Goal: Check status: Check status

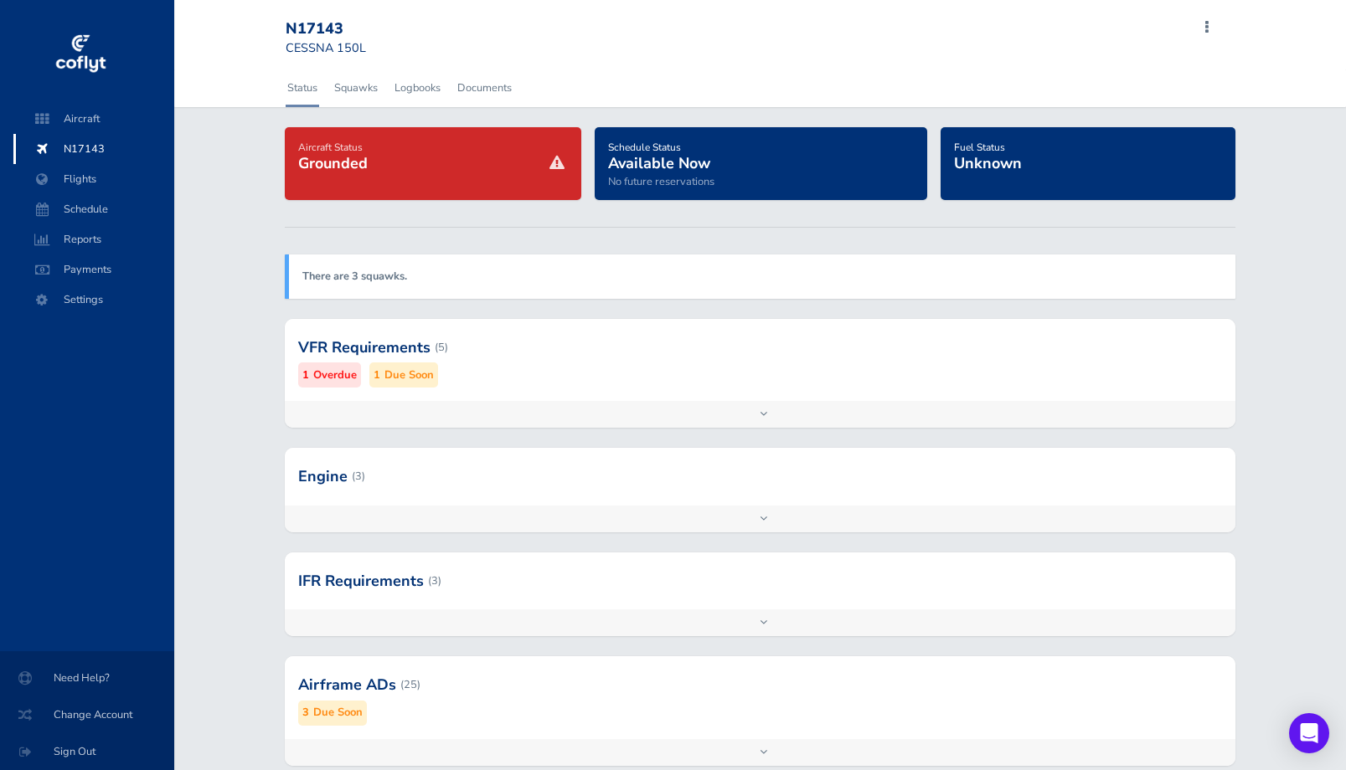
click at [504, 375] on div at bounding box center [760, 348] width 951 height 82
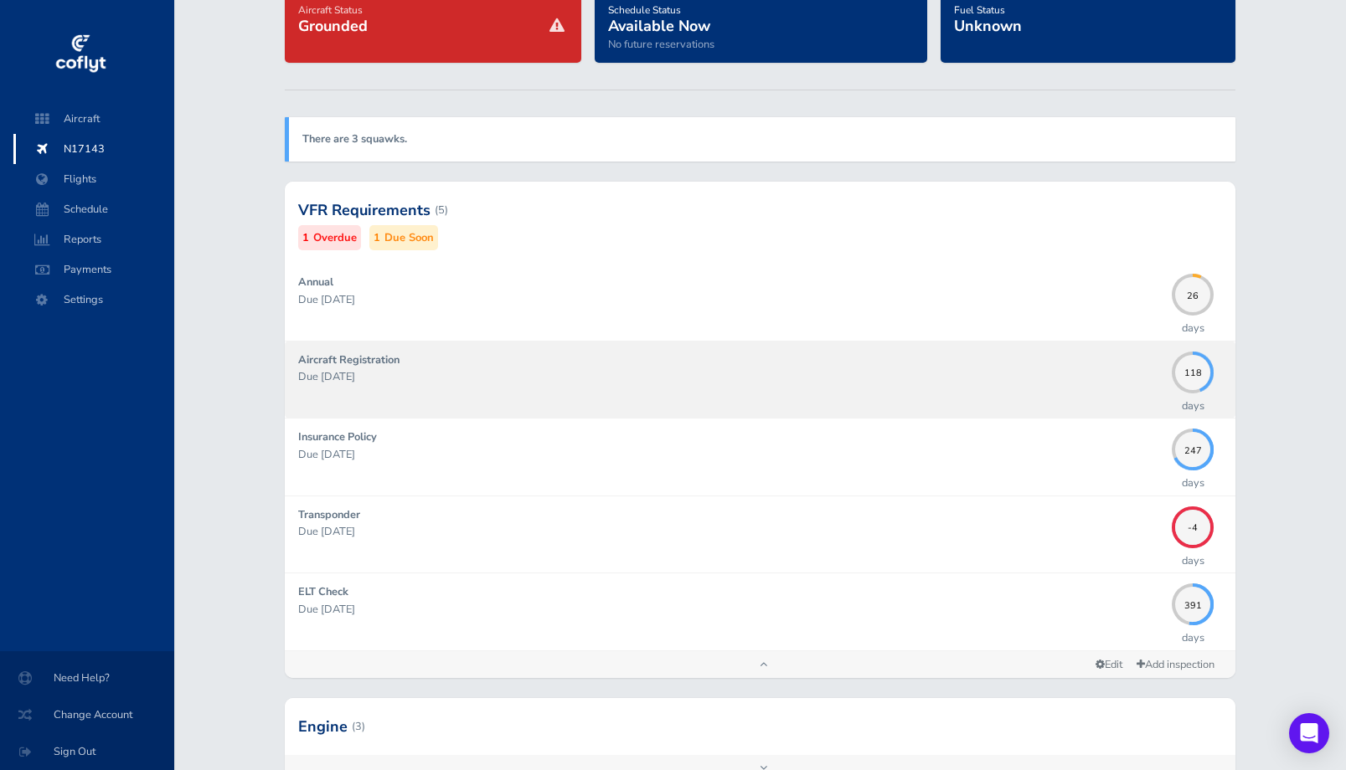
scroll to position [142, 0]
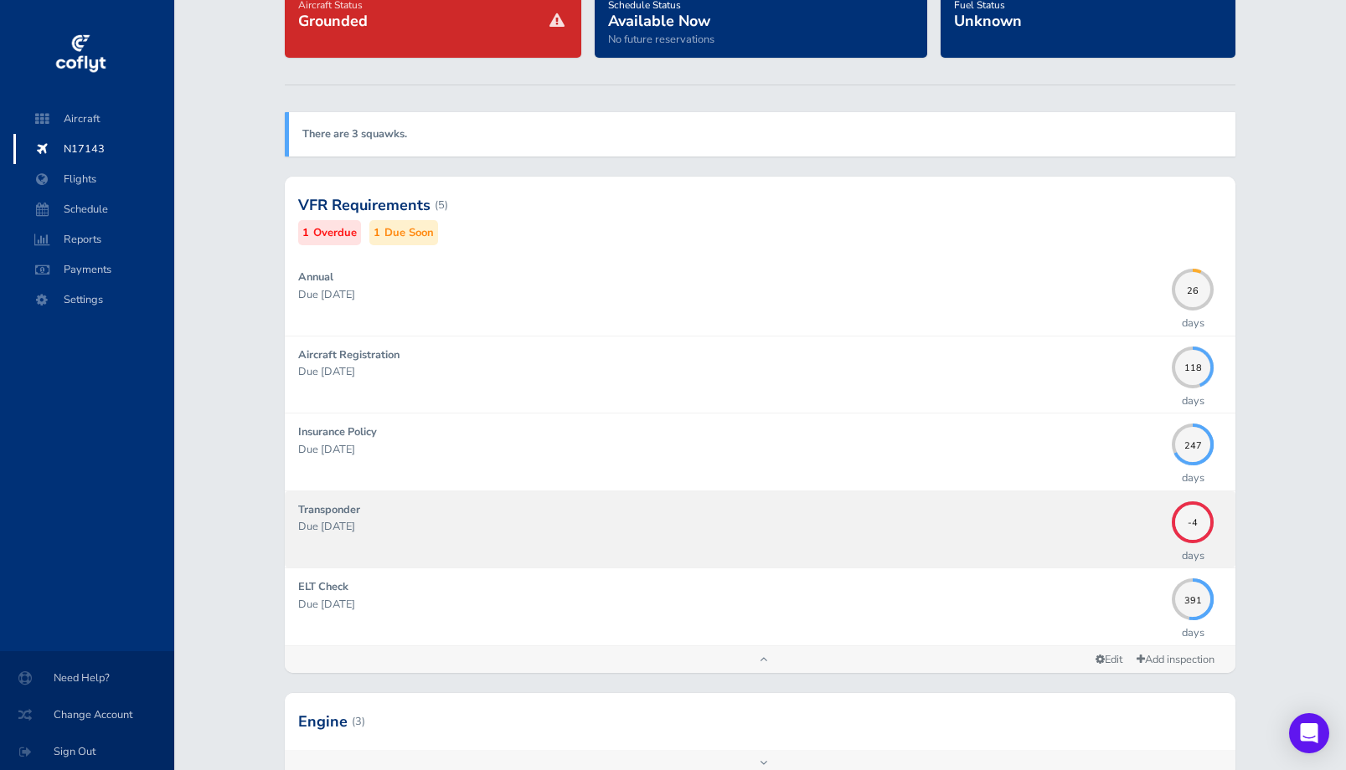
click at [566, 545] on div "Transponder Due 08/30/2025" at bounding box center [731, 530] width 866 height 56
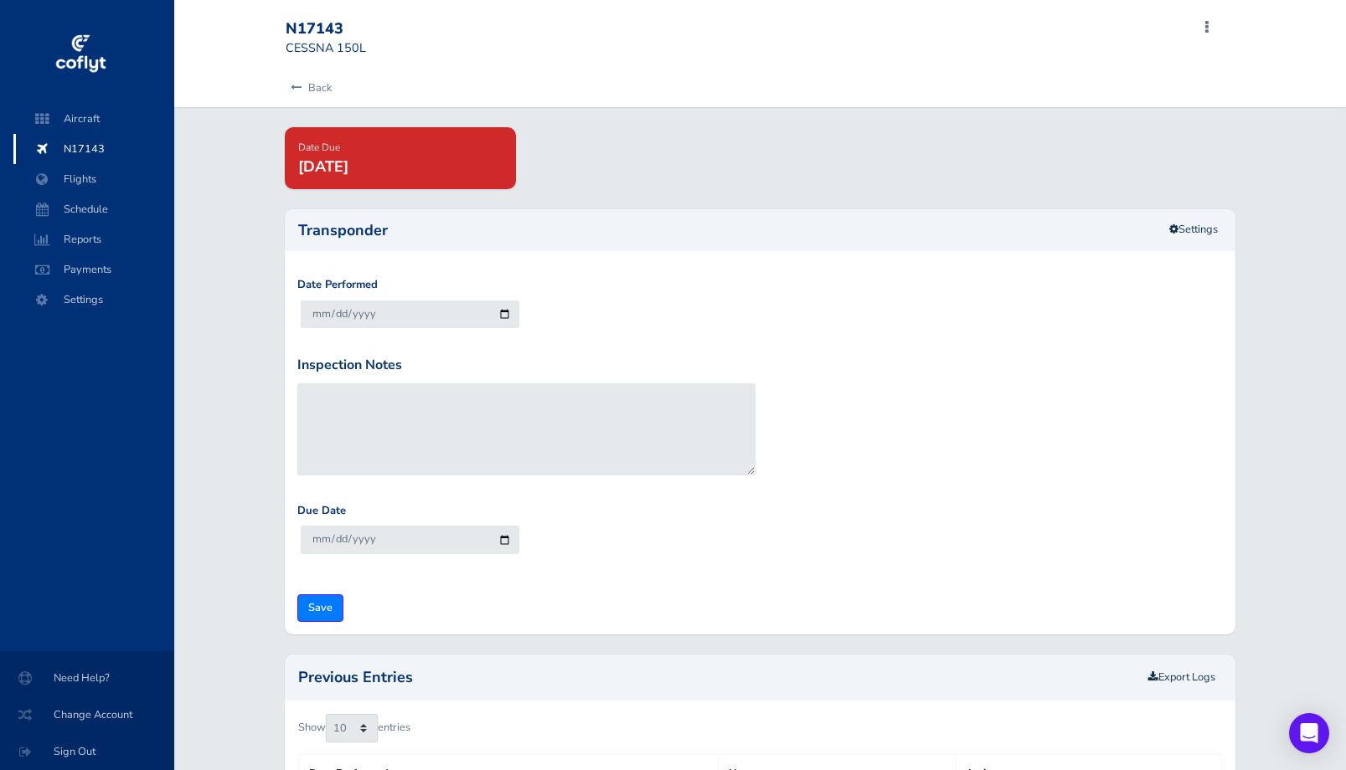
scroll to position [109, 0]
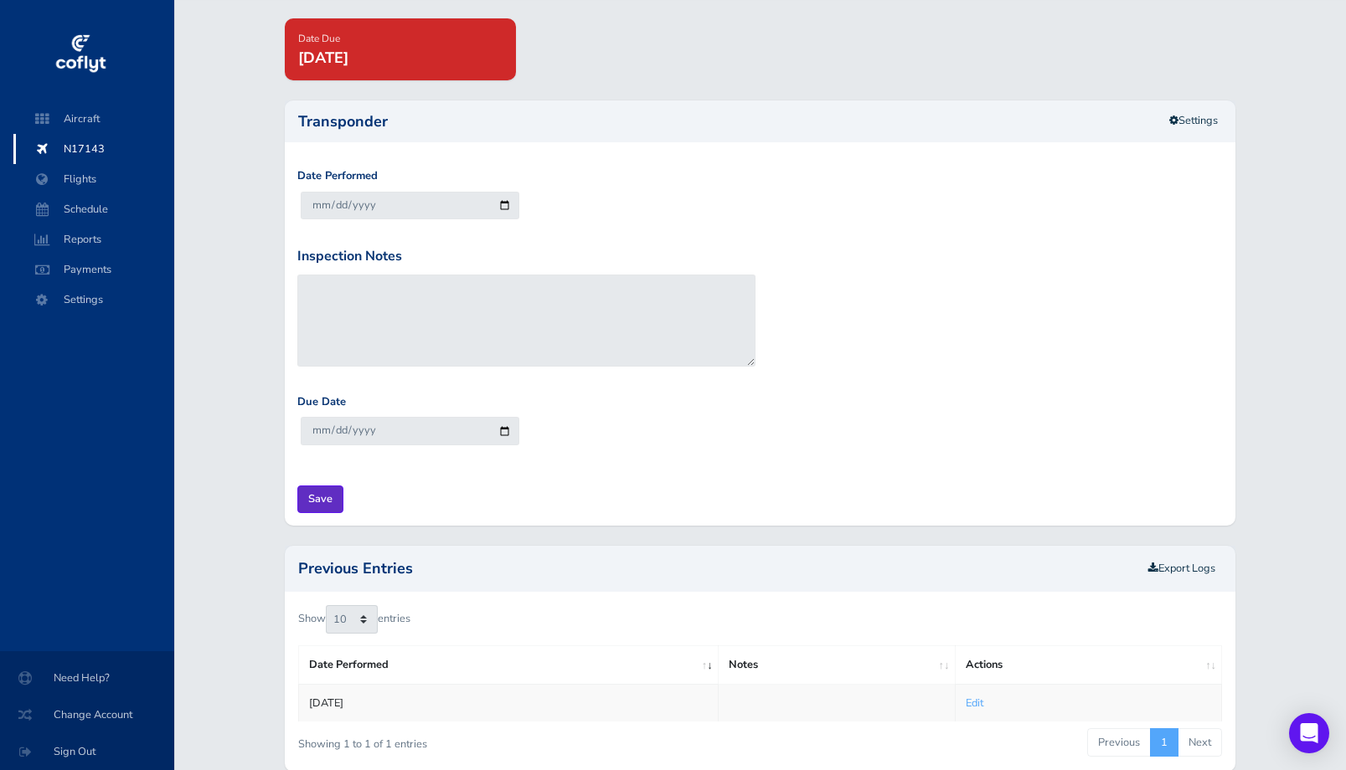
click at [330, 499] on input "Save" at bounding box center [320, 500] width 46 height 28
type input "Update Inspection"
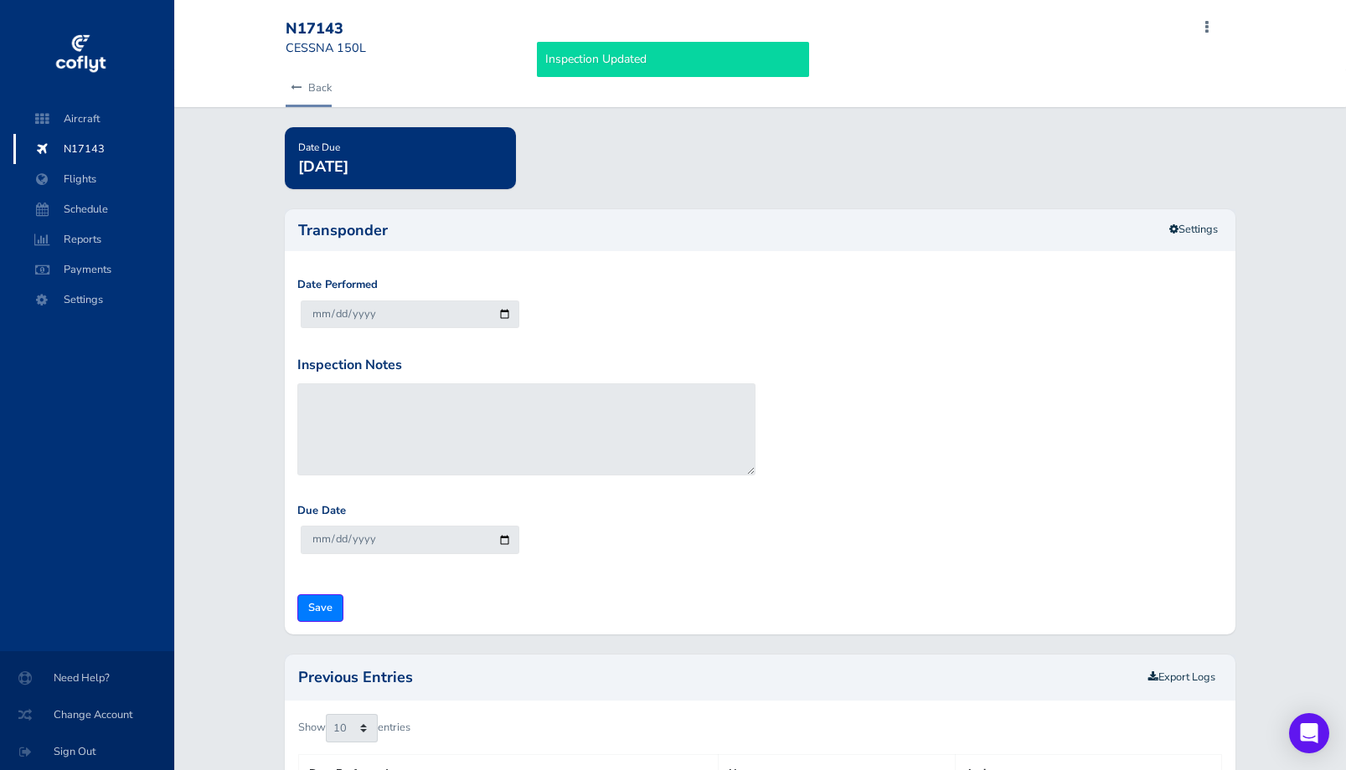
click at [288, 87] on link "Back" at bounding box center [309, 88] width 46 height 37
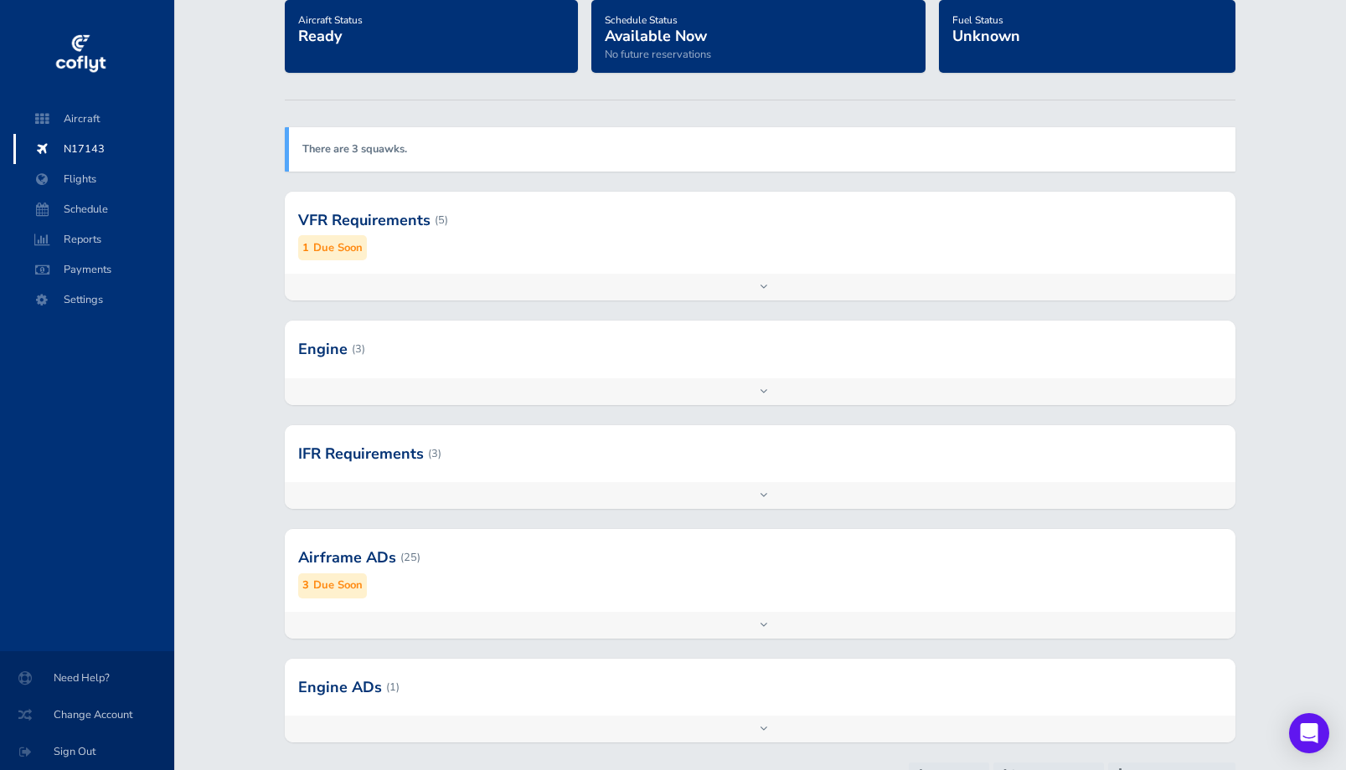
scroll to position [128, 0]
click at [432, 605] on div "Airframe ADs (25) 3 Due Soon" at bounding box center [760, 569] width 951 height 82
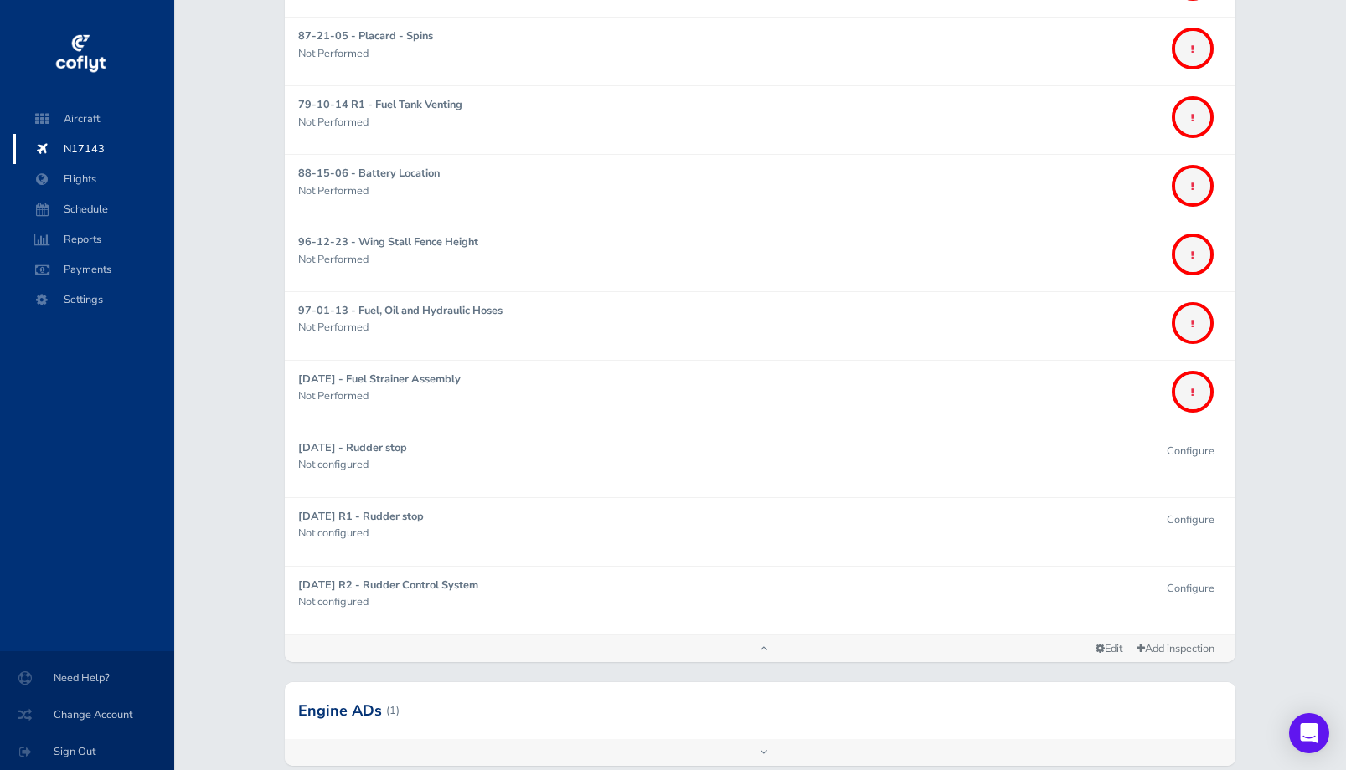
scroll to position [1922, 0]
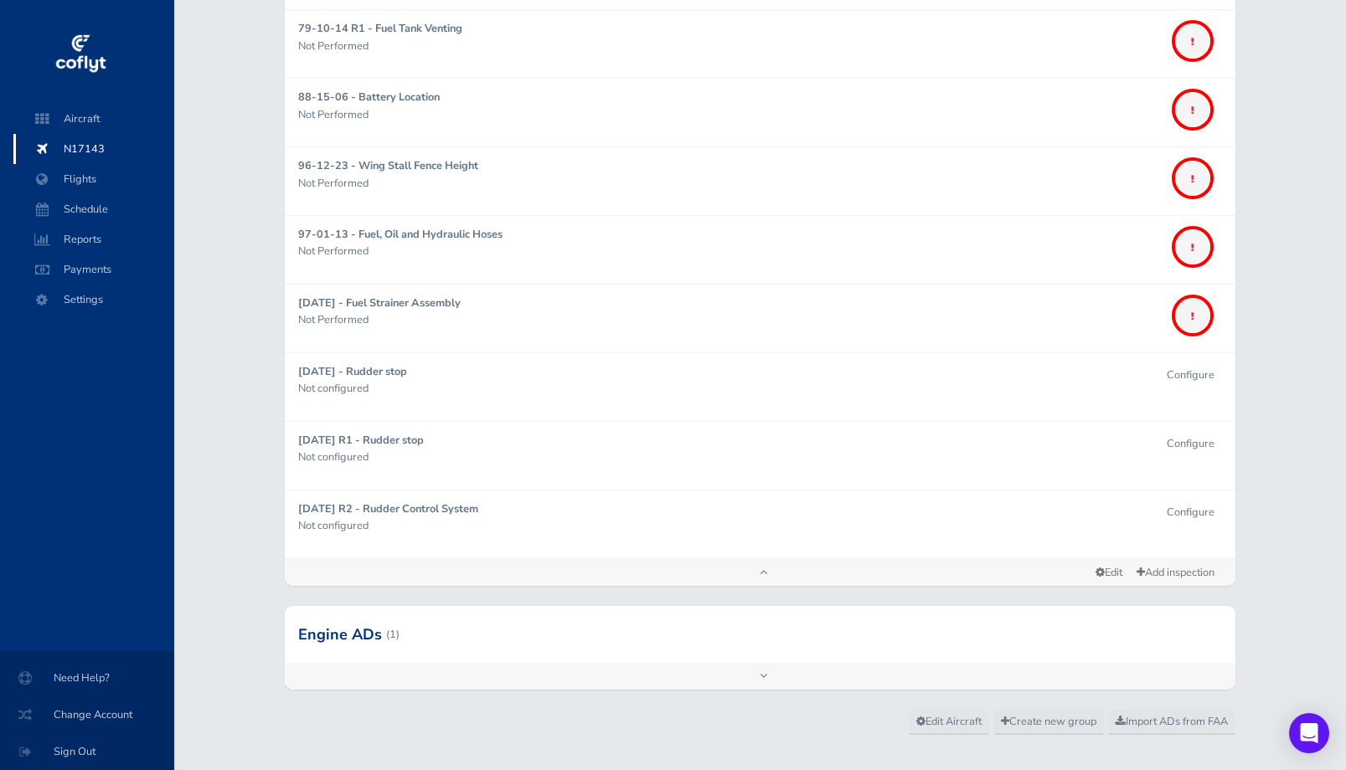
click at [372, 636] on div at bounding box center [760, 634] width 951 height 57
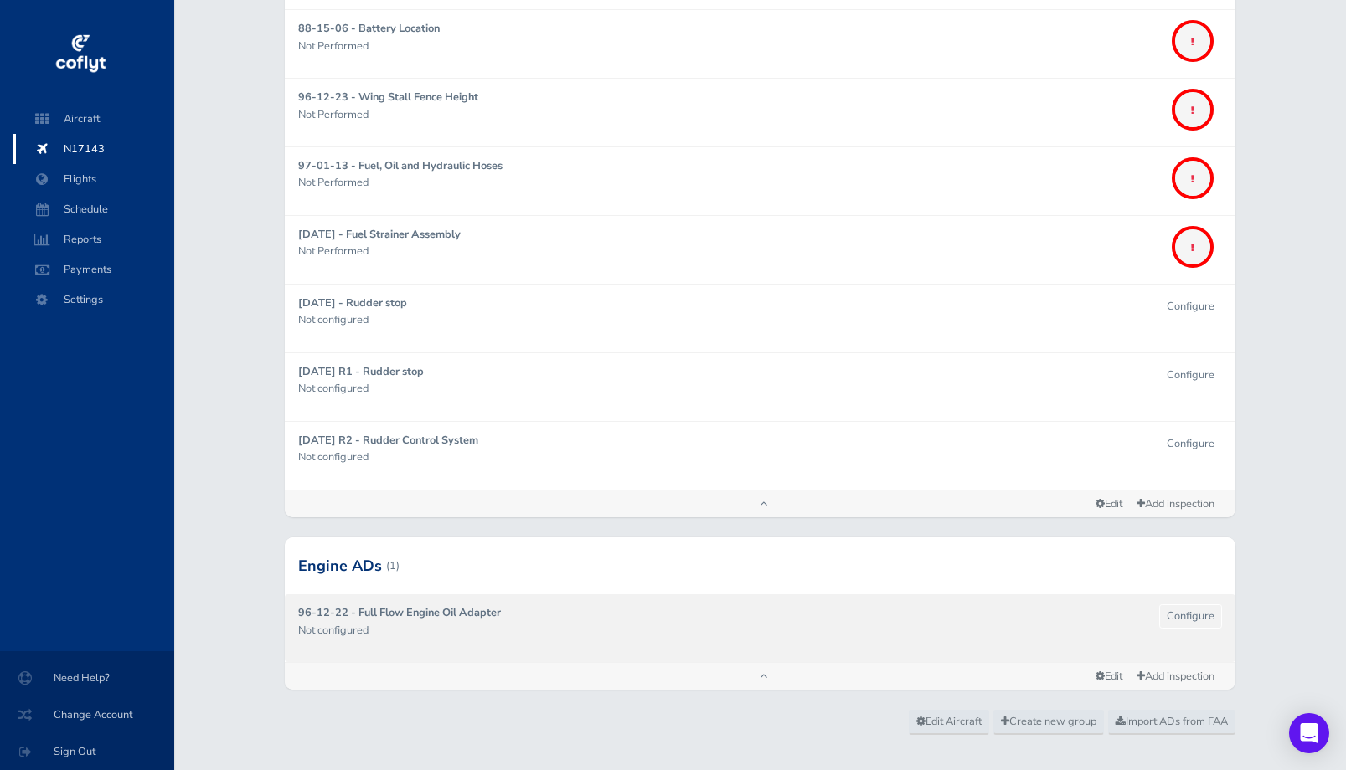
scroll to position [1990, 0]
